Goal: Use online tool/utility: Utilize a website feature to perform a specific function

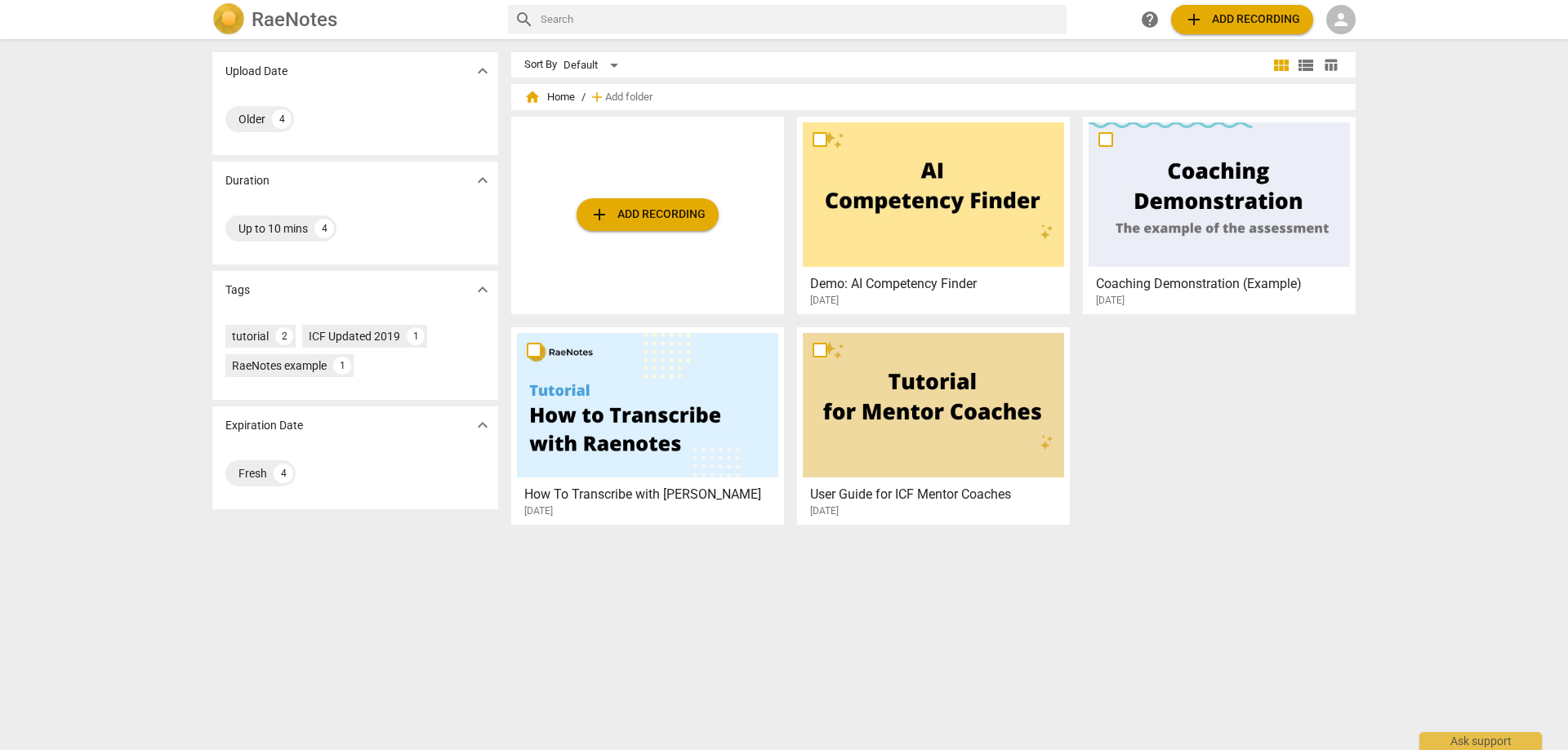
click at [612, 206] on span "add Add recording" at bounding box center [648, 214] width 116 height 19
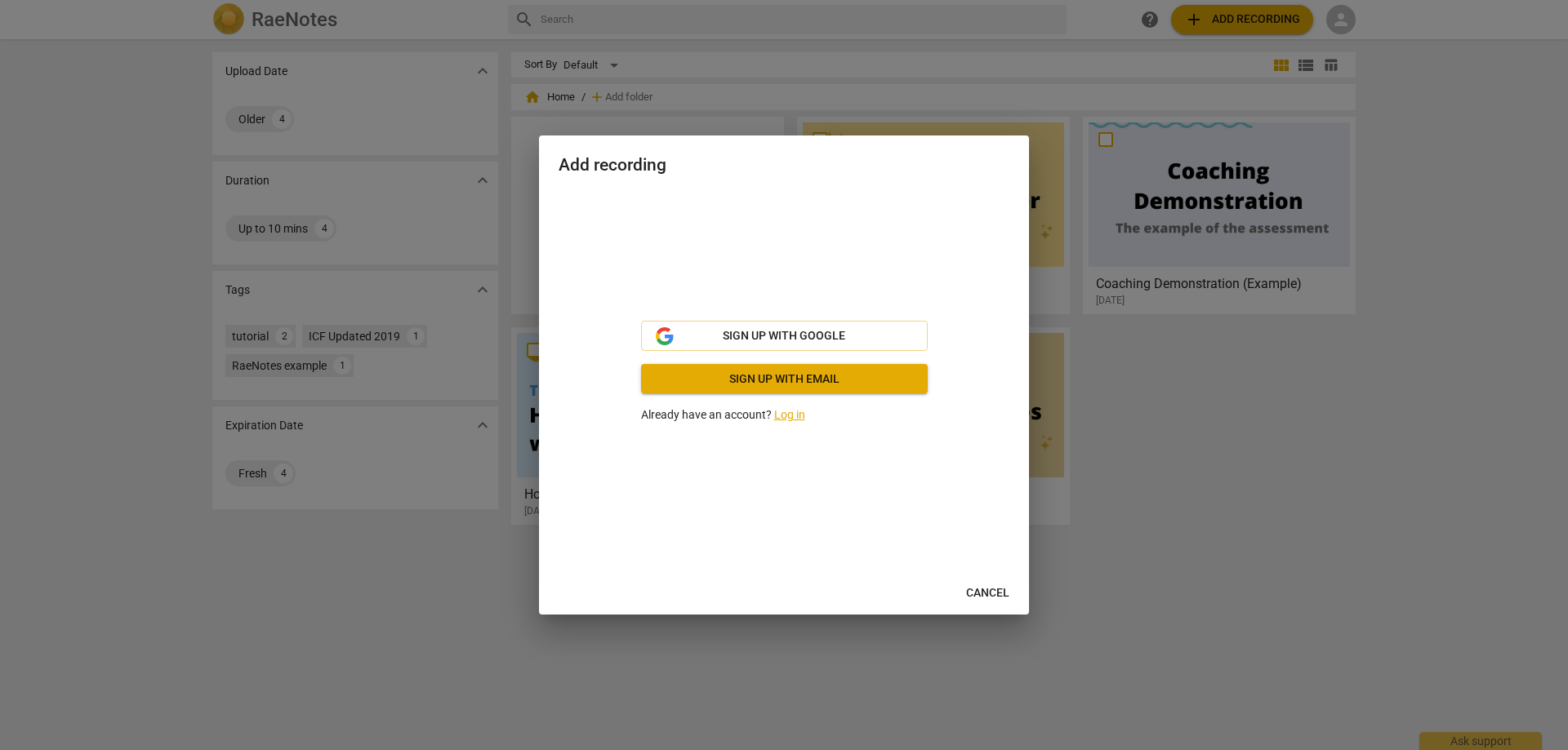
click at [786, 415] on link "Log in" at bounding box center [789, 415] width 31 height 13
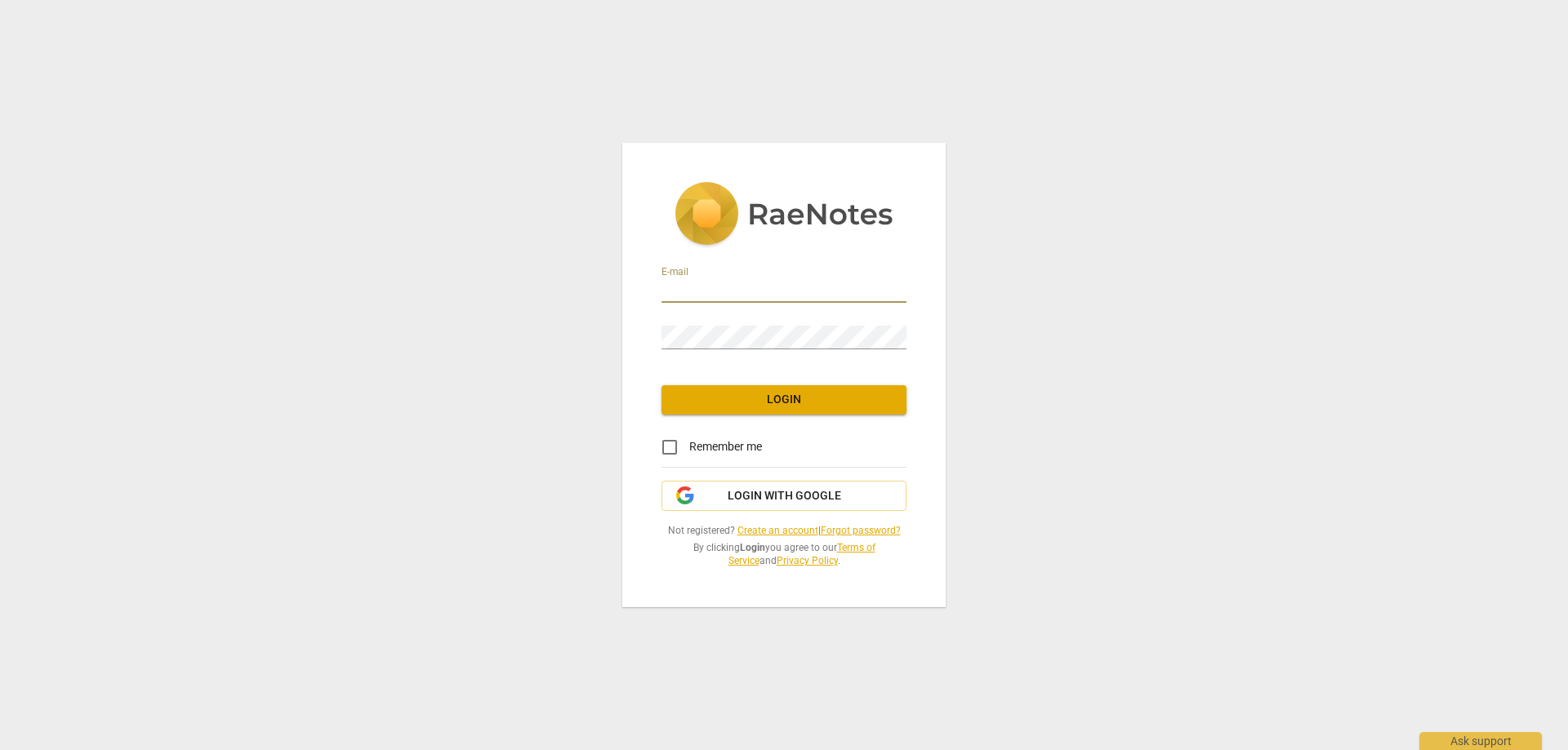
click at [696, 291] on input "email" at bounding box center [783, 291] width 245 height 24
type input "[EMAIL_ADDRESS][DOMAIN_NAME]"
click at [684, 324] on div "Password" at bounding box center [783, 331] width 245 height 37
click at [779, 402] on span "Login" at bounding box center [784, 399] width 219 height 16
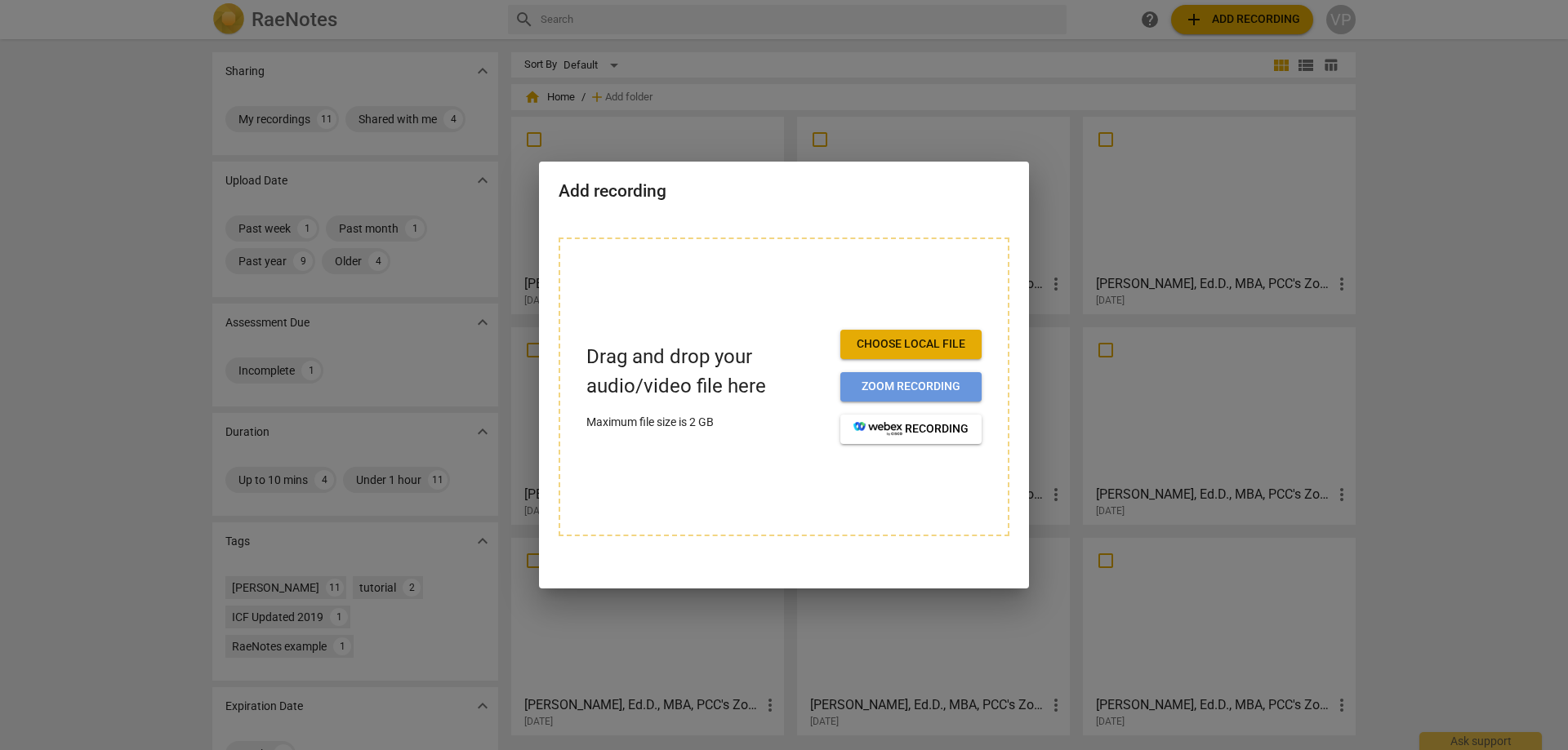
click at [895, 384] on span "Zoom recording" at bounding box center [910, 386] width 115 height 16
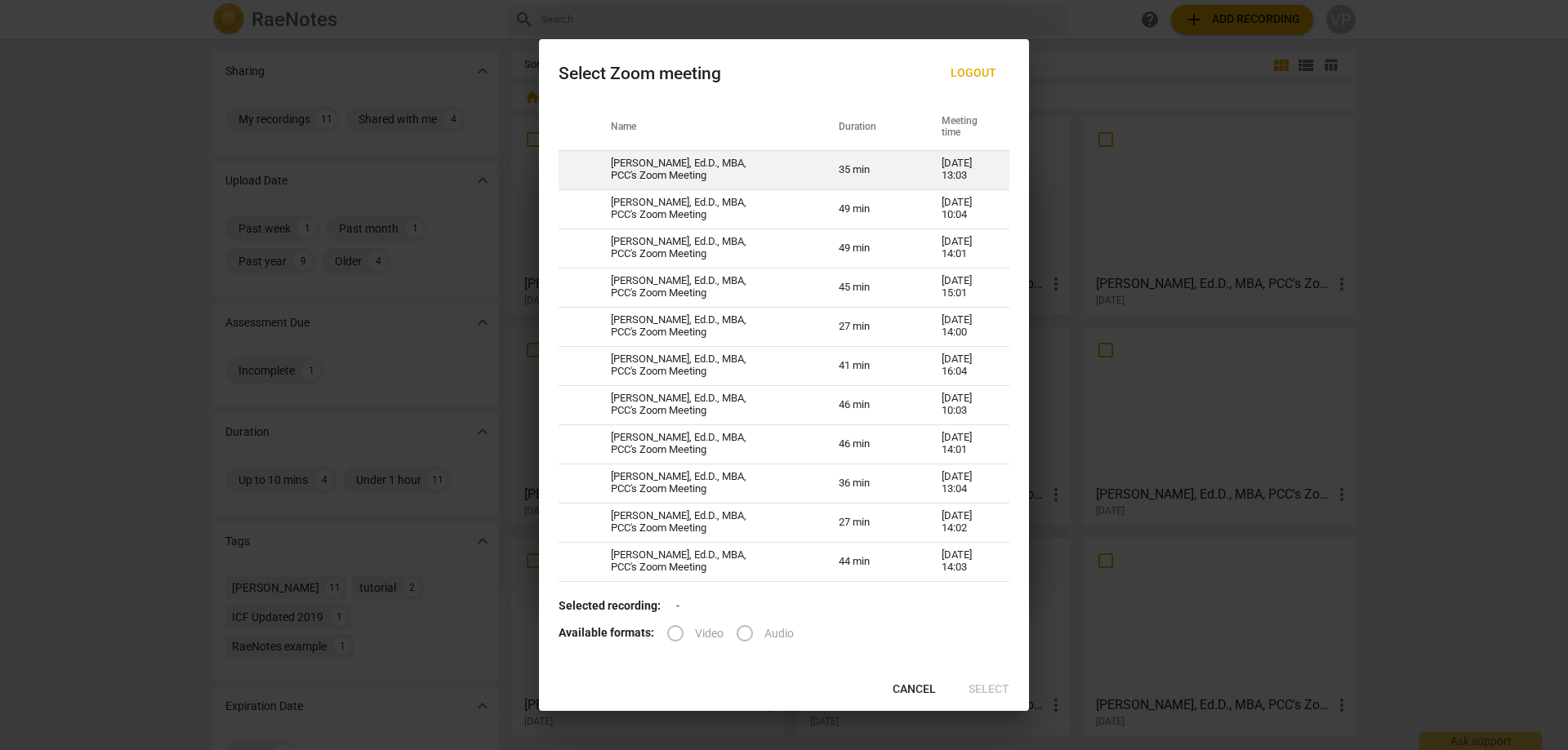
click at [728, 162] on td "[PERSON_NAME], Ed.D., MBA, PCC's Zoom Meeting" at bounding box center [705, 169] width 228 height 40
radio input "true"
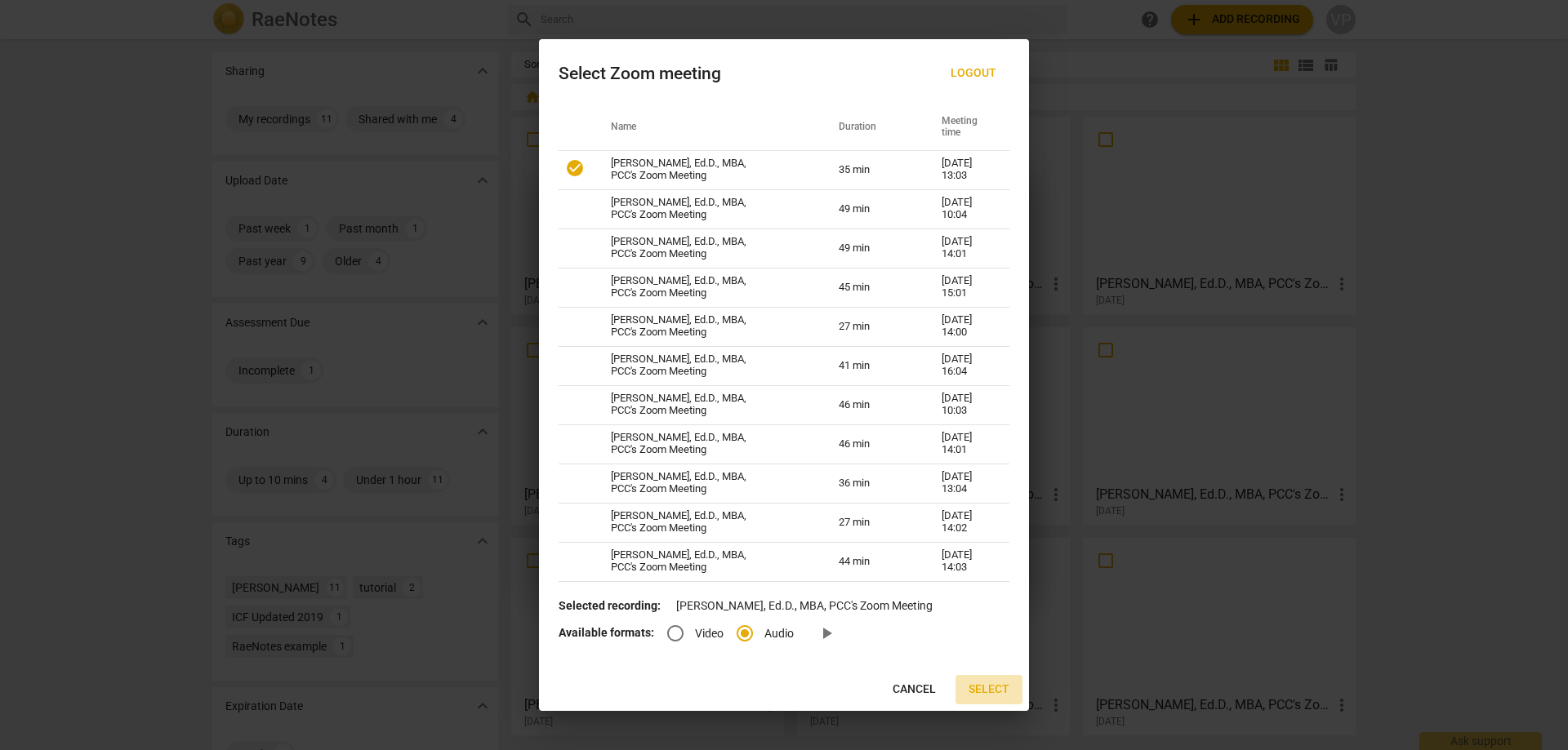
click at [985, 684] on span "Select" at bounding box center [989, 689] width 40 height 16
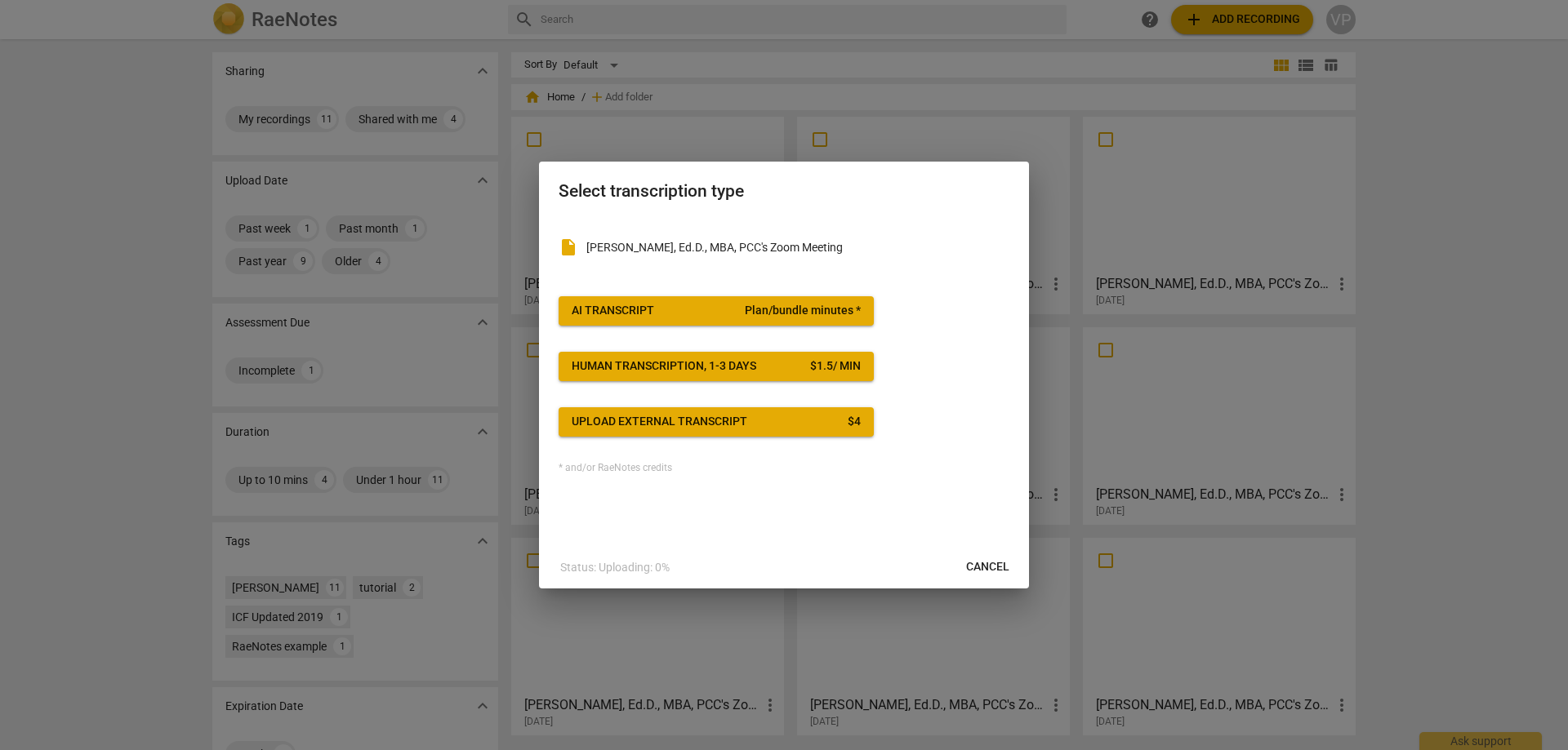
click at [617, 309] on div "AI Transcript" at bounding box center [613, 311] width 83 height 16
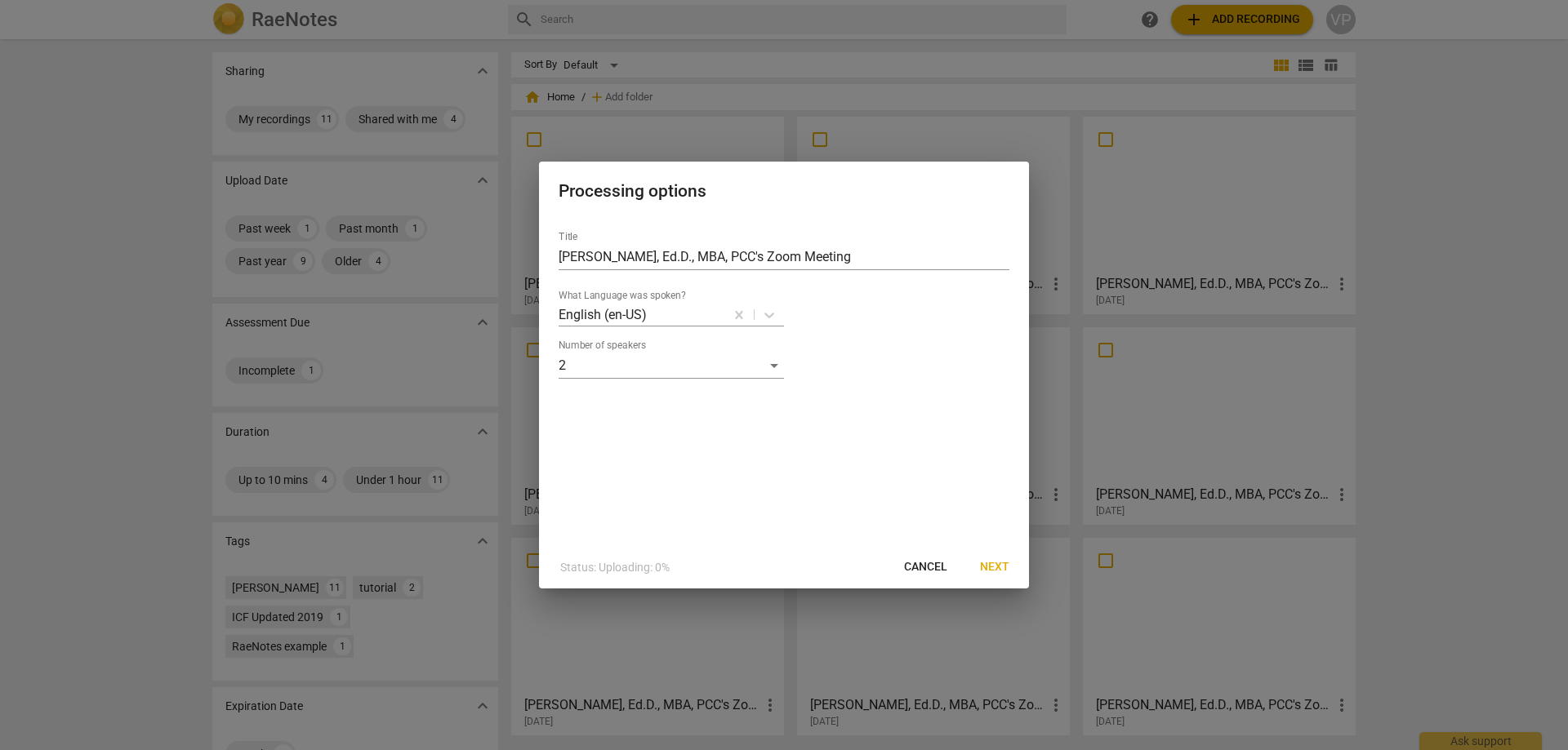
click at [999, 563] on span "Next" at bounding box center [994, 566] width 29 height 16
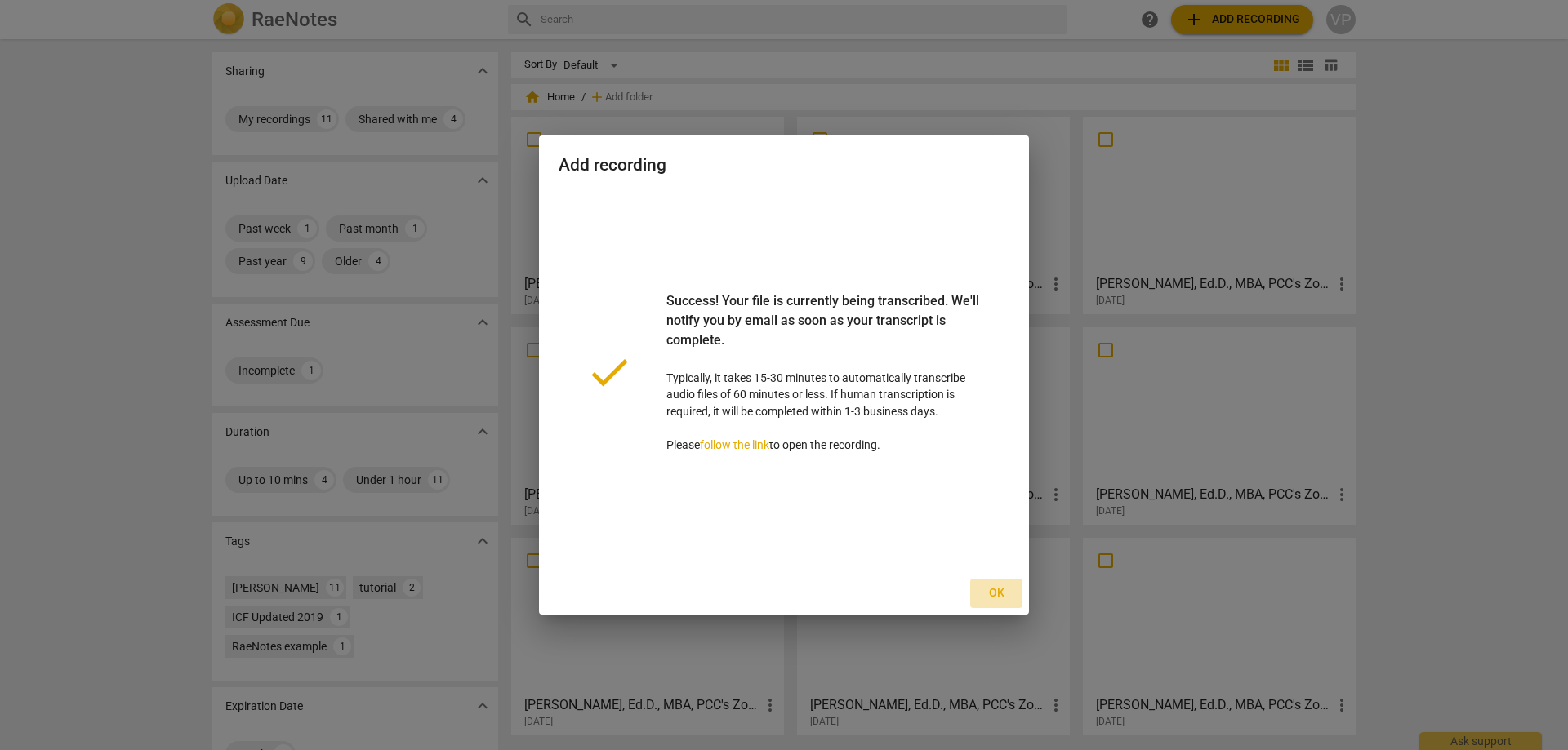
click at [994, 591] on span "Ok" at bounding box center [995, 593] width 26 height 16
